Goal: Navigation & Orientation: Find specific page/section

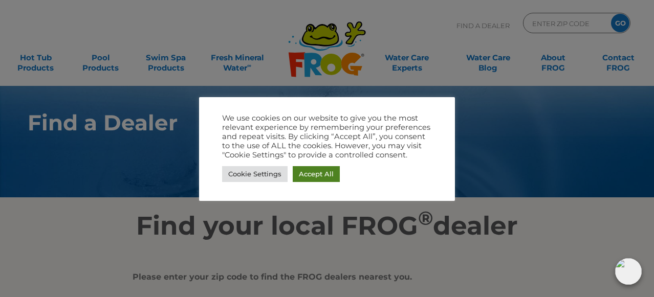
click at [335, 178] on link "Accept All" at bounding box center [316, 174] width 47 height 16
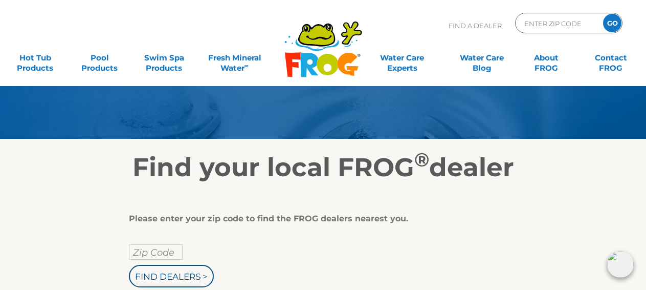
scroll to position [102, 0]
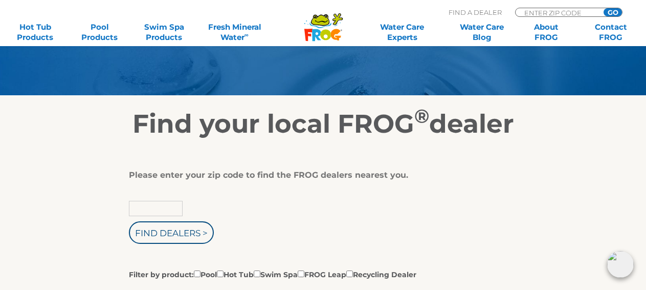
click at [157, 207] on input "text" at bounding box center [156, 208] width 54 height 15
type input "19713"
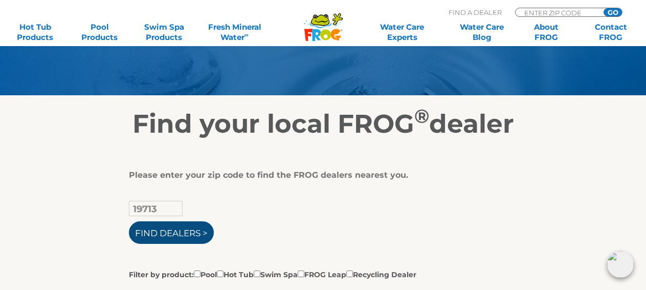
click at [176, 229] on input "Find Dealers >" at bounding box center [171, 232] width 85 height 23
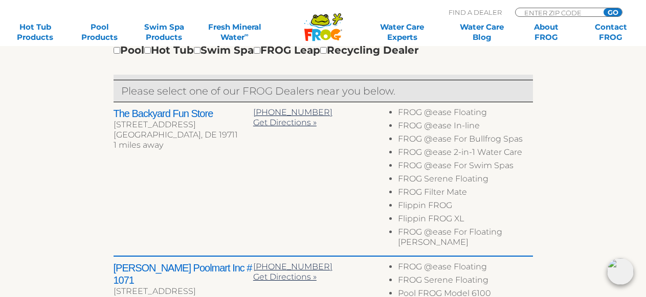
scroll to position [358, 0]
